Goal: Navigation & Orientation: Find specific page/section

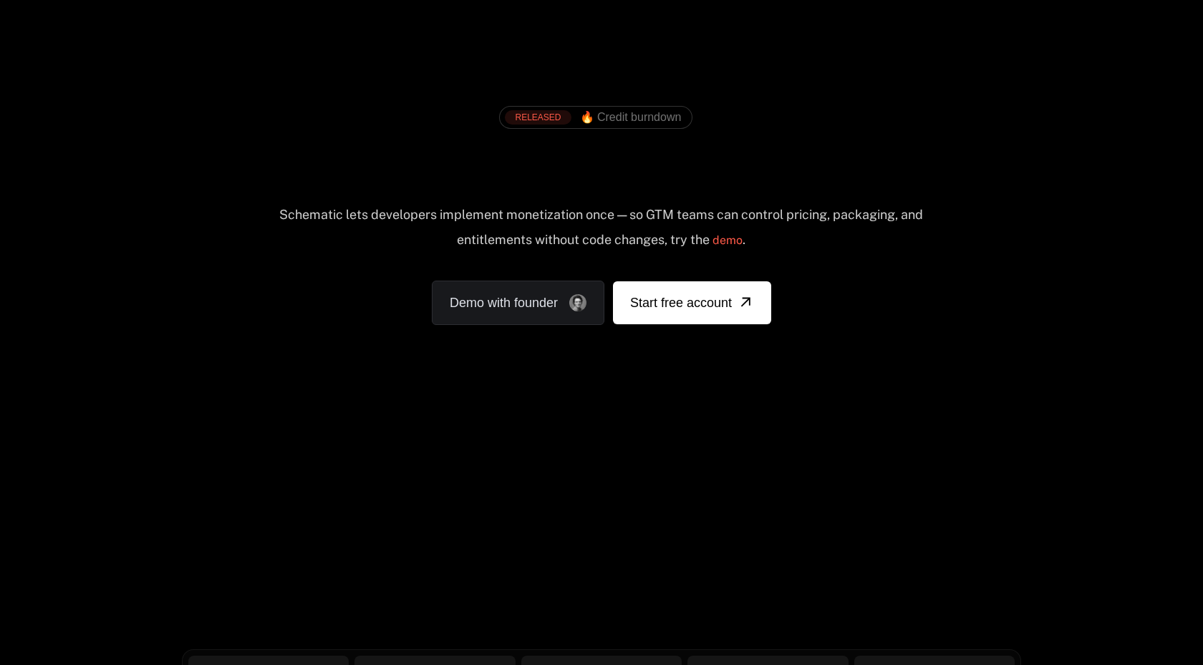
scroll to position [5100, 0]
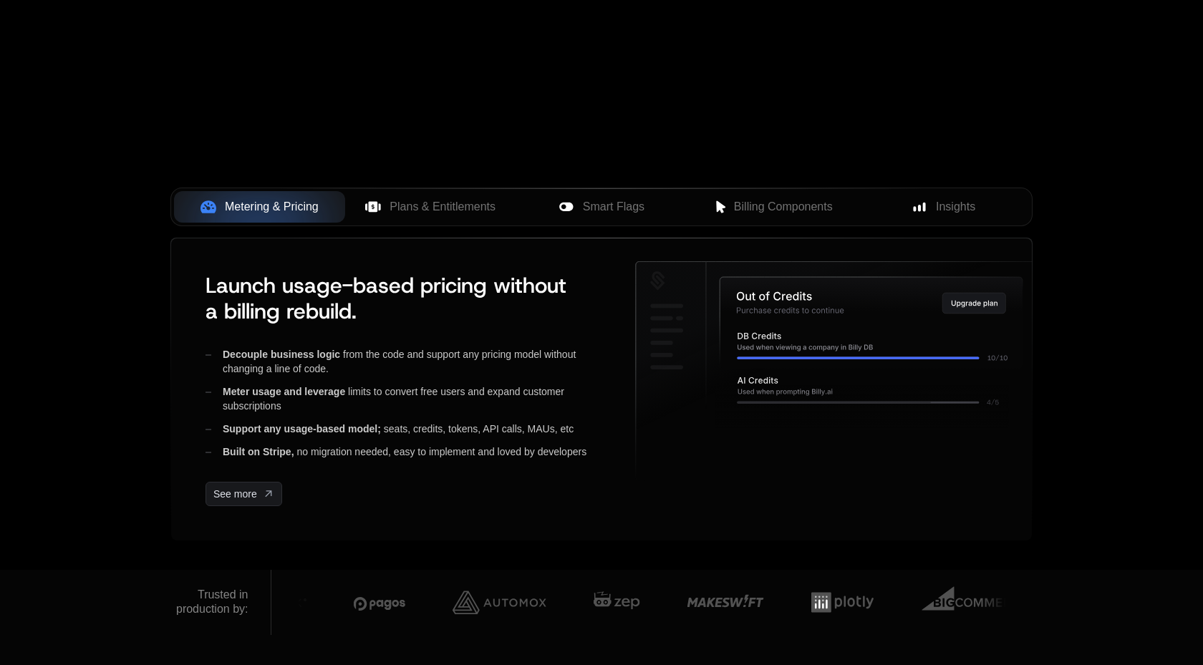
scroll to position [532, 0]
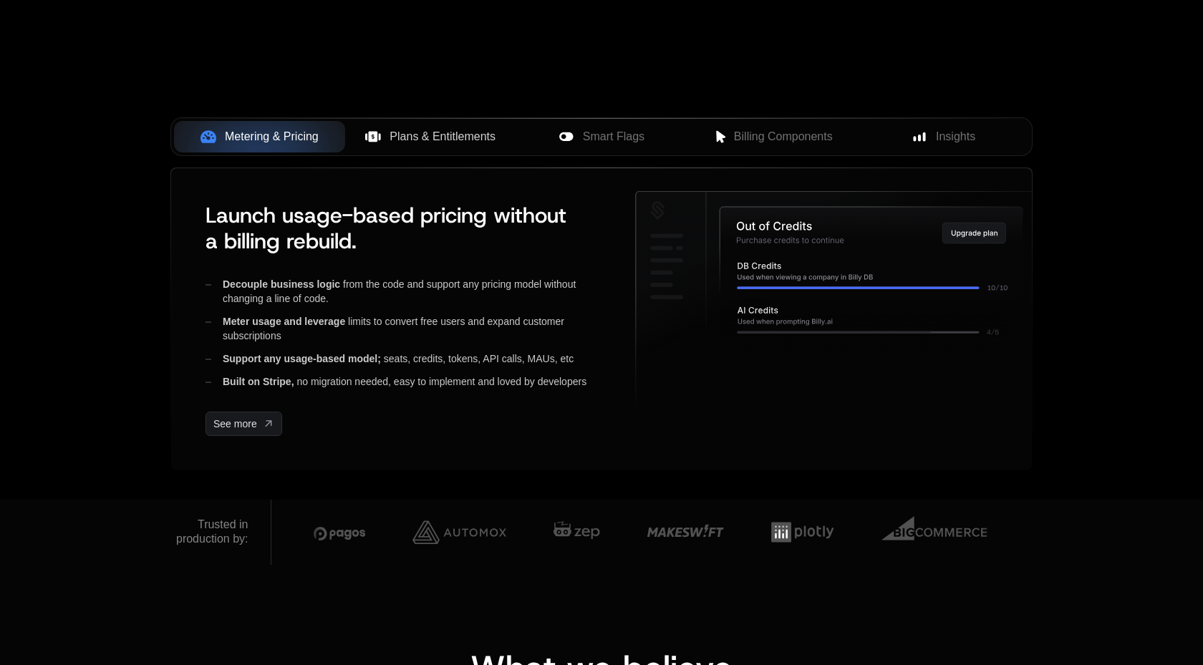
click at [431, 121] on button "Plans & Entitlements" at bounding box center [430, 136] width 171 height 31
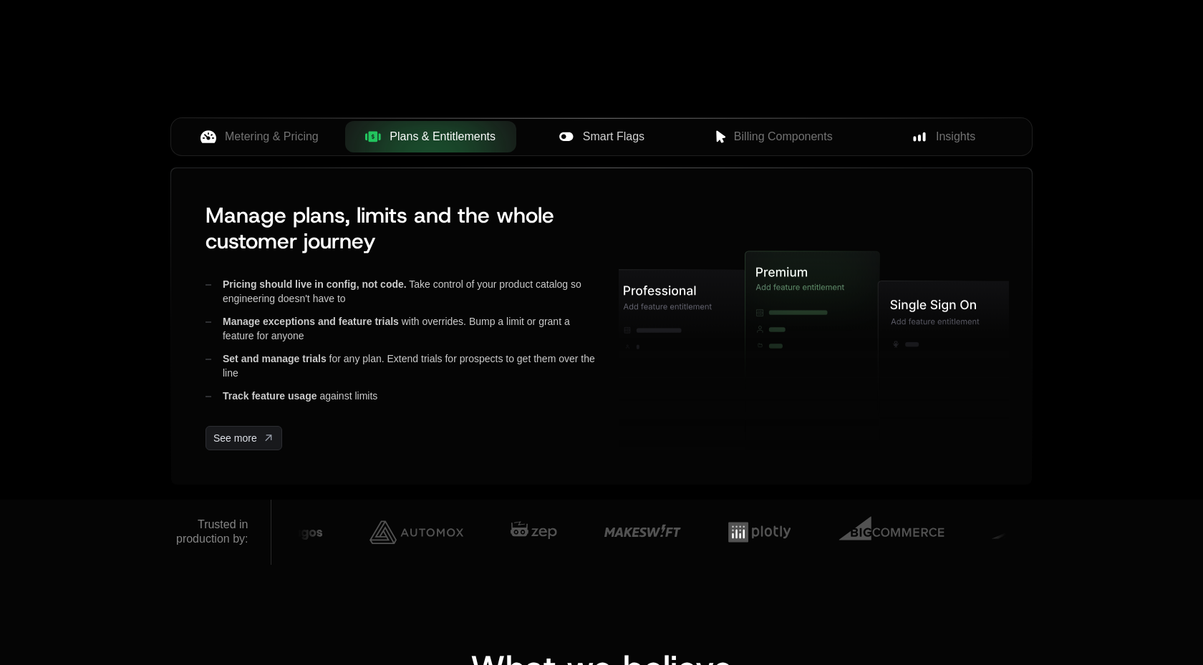
click at [609, 141] on span "Smart Flags" at bounding box center [614, 136] width 62 height 17
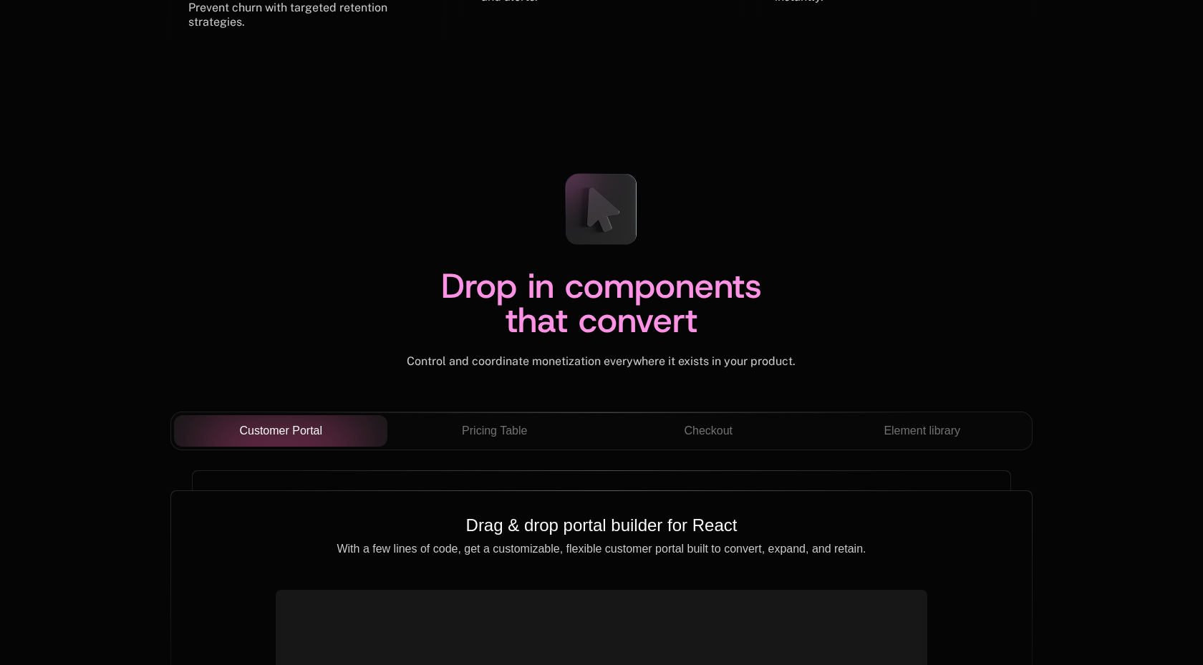
scroll to position [5290, 0]
